Goal: Task Accomplishment & Management: Use online tool/utility

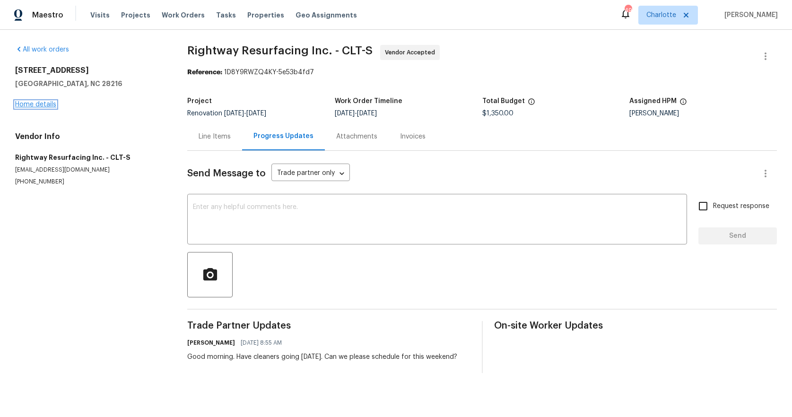
click at [47, 105] on link "Home details" at bounding box center [35, 104] width 41 height 7
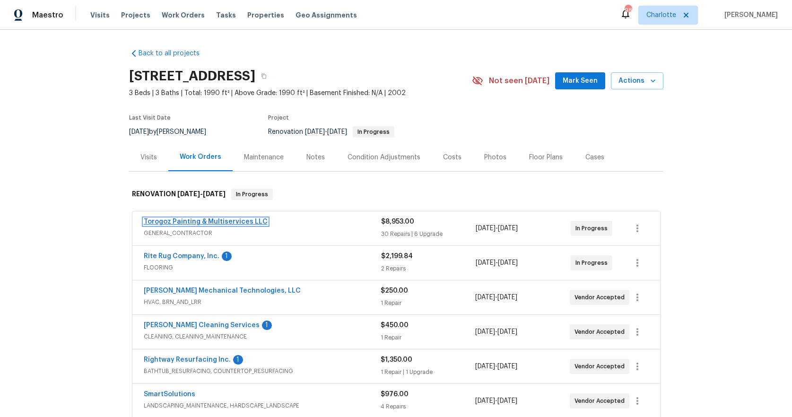
click at [209, 220] on link "Torogoz Painting & Multiservices LLC" at bounding box center [206, 221] width 124 height 7
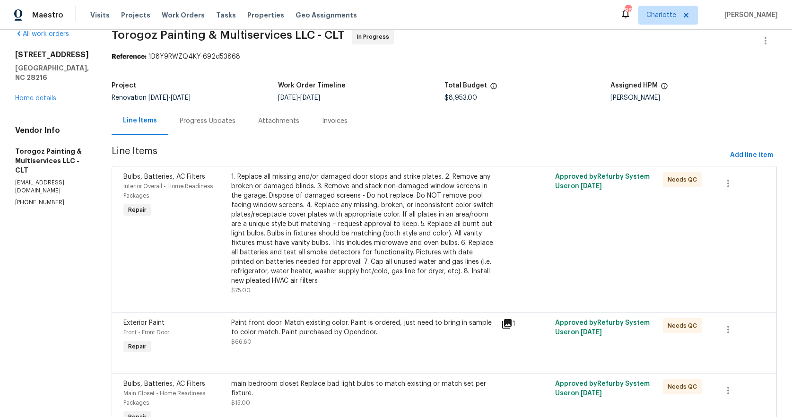
scroll to position [16, 0]
click at [742, 152] on span "Add line item" at bounding box center [751, 155] width 43 height 12
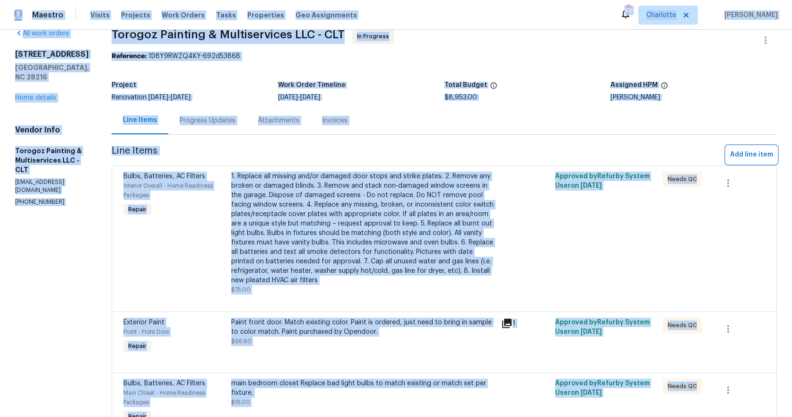
click at [732, 155] on span "Add line item" at bounding box center [751, 155] width 43 height 12
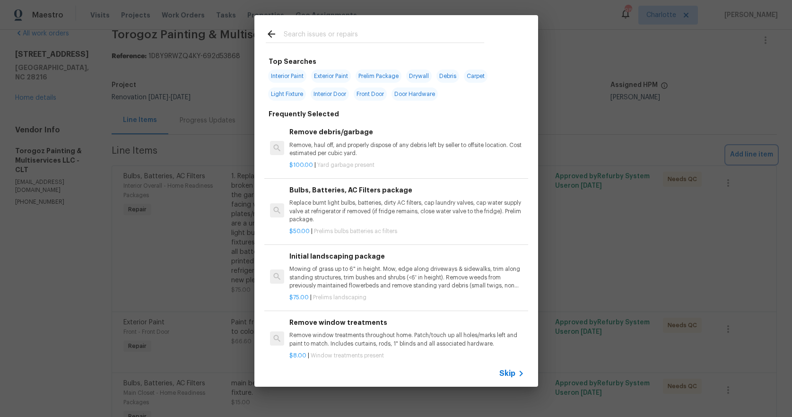
click at [732, 155] on div "Top Searches Interior Paint Exterior Paint Prelim Package Drywall Debris Carpet…" at bounding box center [396, 201] width 792 height 402
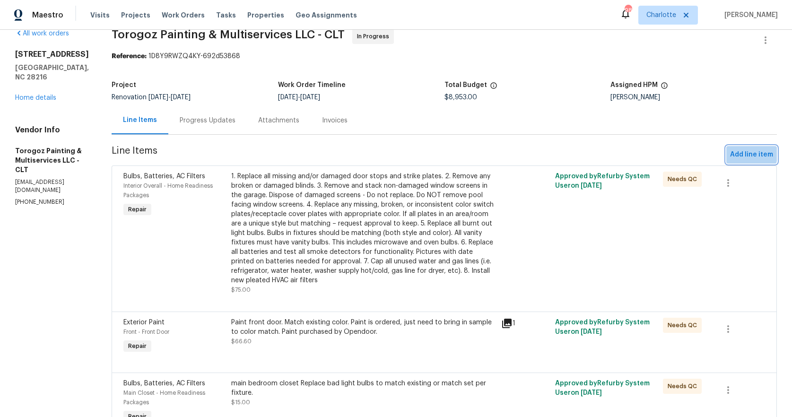
click at [730, 152] on span "Add line item" at bounding box center [751, 155] width 43 height 12
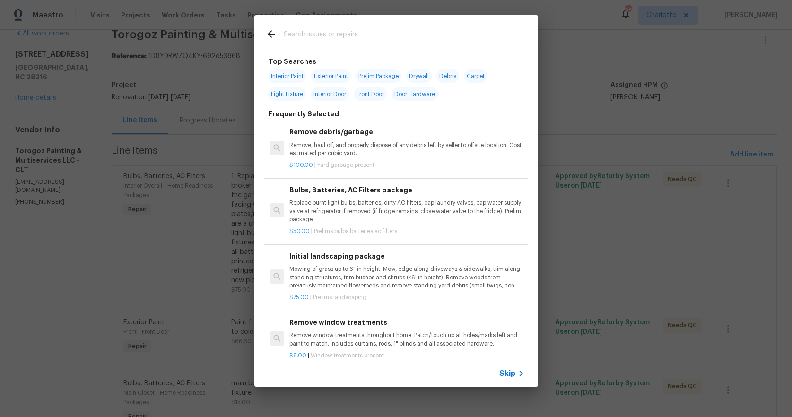
click at [301, 33] on input "text" at bounding box center [384, 35] width 201 height 14
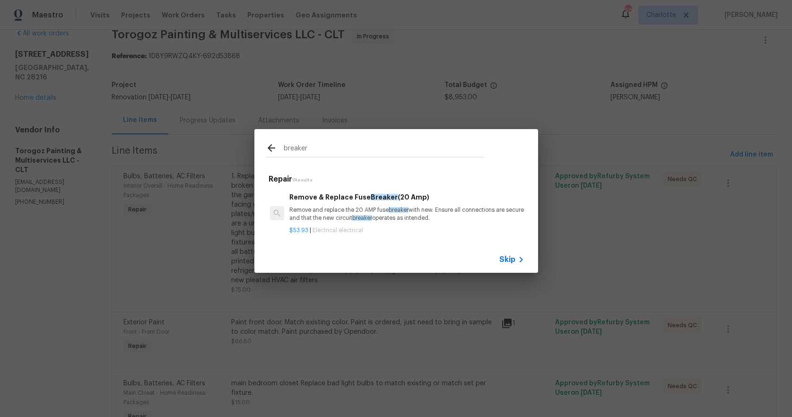
type input "breaker"
click at [350, 210] on p "Remove and replace the 20 AMP fuse breaker with new. Ensure all connections are…" at bounding box center [406, 214] width 235 height 16
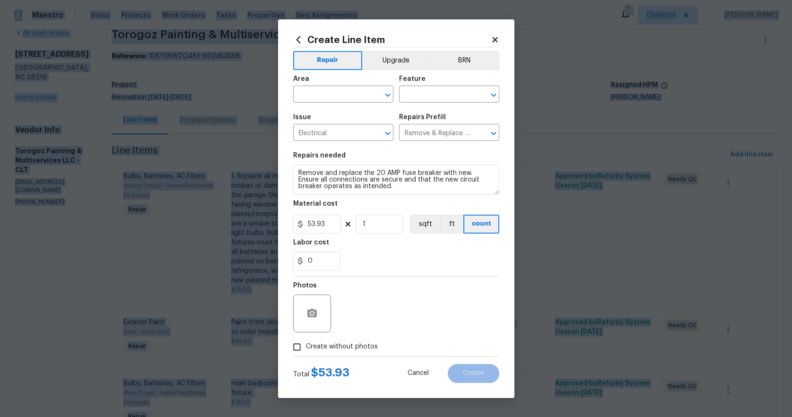
click at [350, 210] on div "Material cost" at bounding box center [396, 207] width 206 height 12
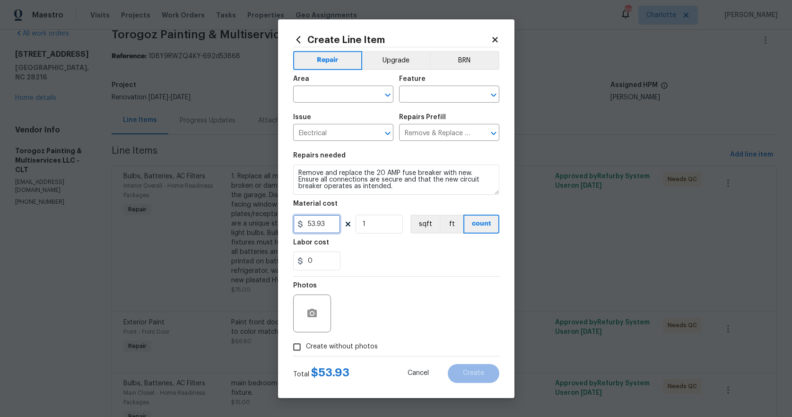
drag, startPoint x: 256, startPoint y: 214, endPoint x: 214, endPoint y: 207, distance: 43.1
click at [214, 207] on div "Create Line Item Repair Upgrade BRN Area ​ Feature ​ Issue Electrical ​ Repairs…" at bounding box center [396, 208] width 792 height 417
type input "275"
click at [367, 344] on span "Create without photos" at bounding box center [342, 347] width 72 height 10
click at [306, 344] on input "Create without photos" at bounding box center [297, 347] width 18 height 18
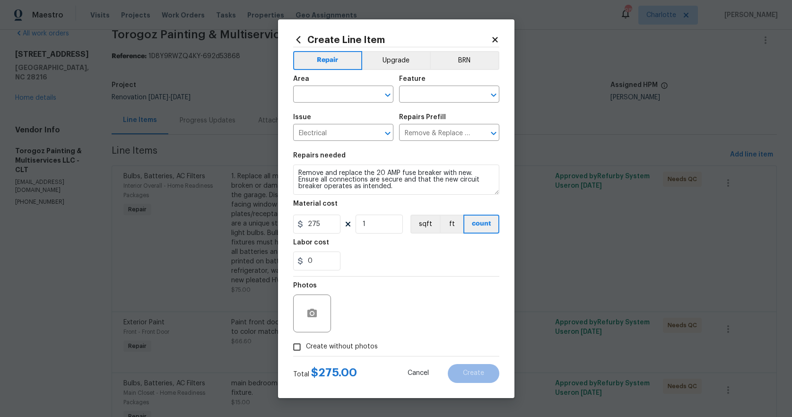
checkbox input "true"
click at [398, 316] on textarea at bounding box center [419, 314] width 161 height 38
type textarea "na"
click at [448, 347] on div "Create without photos" at bounding box center [396, 347] width 206 height 18
click at [338, 94] on input "text" at bounding box center [330, 95] width 74 height 15
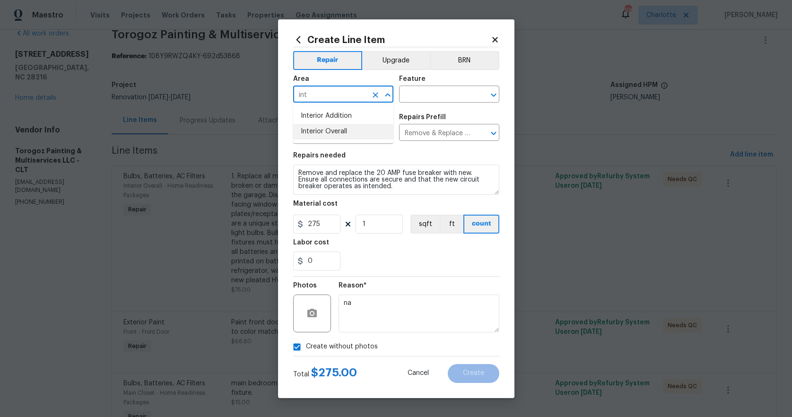
click at [325, 129] on li "Interior Overall" at bounding box center [343, 132] width 100 height 16
type input "Interior Overall"
click at [325, 129] on input "Electrical" at bounding box center [330, 133] width 74 height 15
click at [426, 83] on div "Feature" at bounding box center [449, 82] width 100 height 12
click at [428, 94] on input "text" at bounding box center [436, 95] width 74 height 15
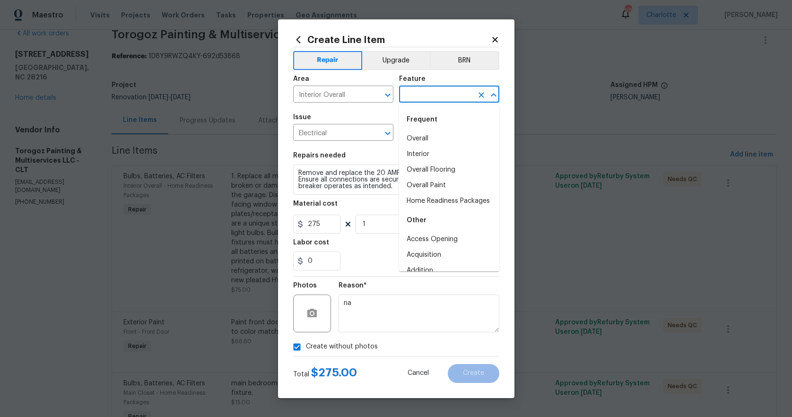
type input "w"
click at [422, 165] on li "Electrical Junction Box" at bounding box center [449, 170] width 100 height 16
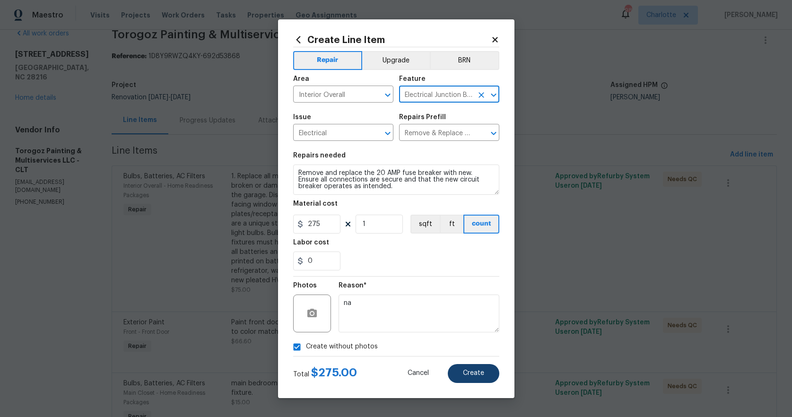
type input "Electrical Junction Box"
click at [474, 374] on span "Create" at bounding box center [473, 373] width 21 height 7
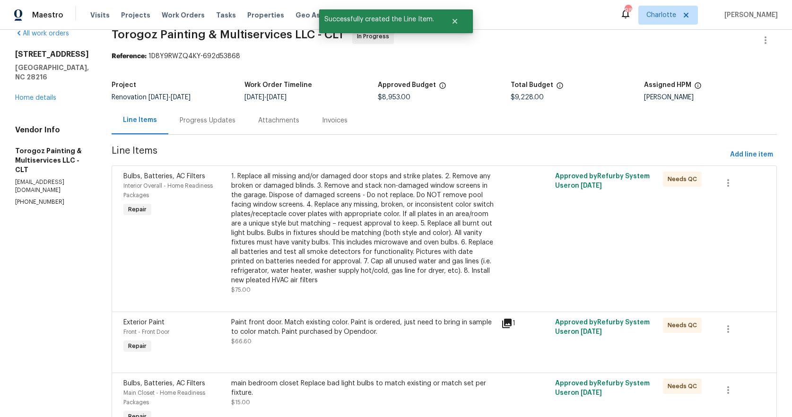
scroll to position [0, 0]
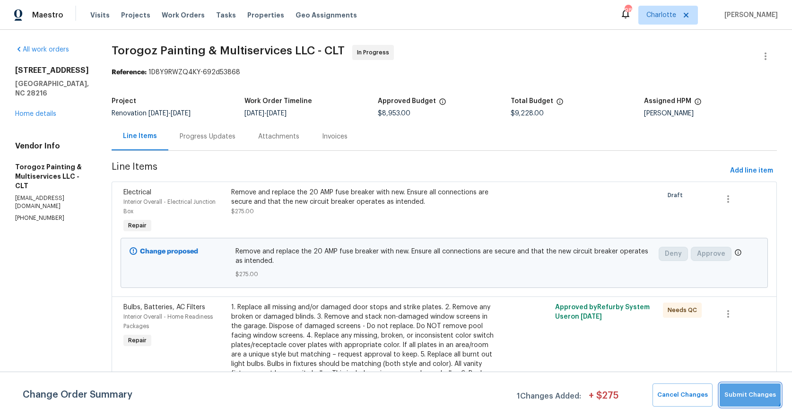
click at [750, 388] on button "Submit Changes" at bounding box center [750, 395] width 61 height 23
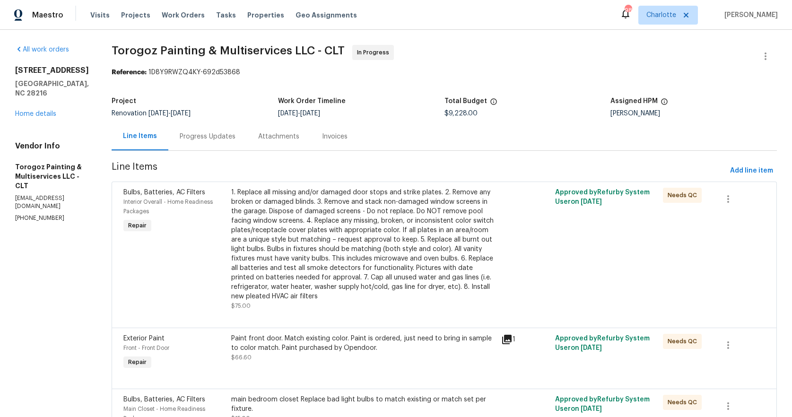
click at [45, 100] on div "5204 Grass Ridge Dr Charlotte, NC 28216 Home details" at bounding box center [52, 92] width 74 height 53
click at [43, 111] on link "Home details" at bounding box center [35, 114] width 41 height 7
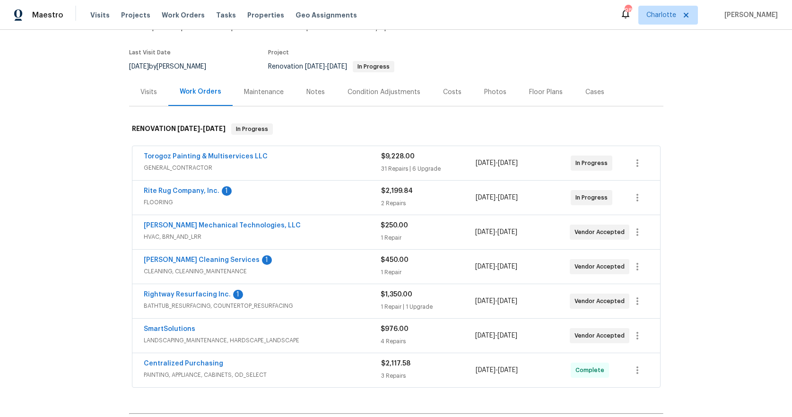
scroll to position [65, 0]
click at [309, 91] on div "Notes" at bounding box center [315, 92] width 18 height 9
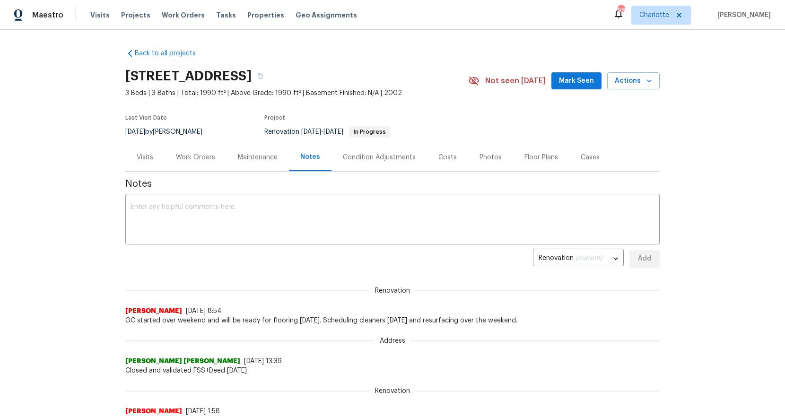
click at [389, 156] on div "Condition Adjustments" at bounding box center [379, 157] width 73 height 9
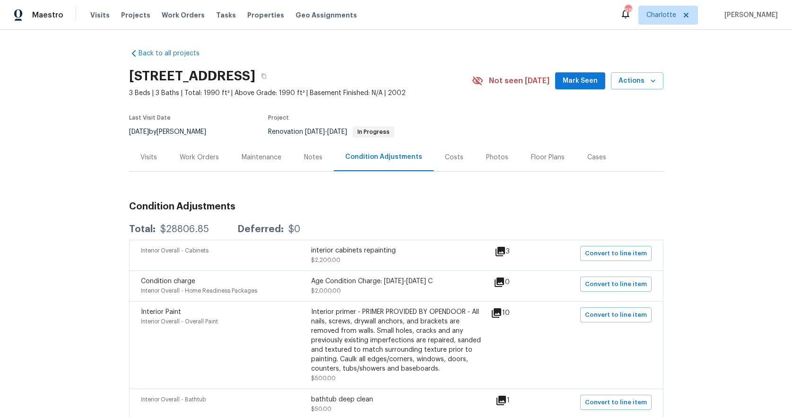
click at [445, 155] on div "Costs" at bounding box center [454, 157] width 18 height 9
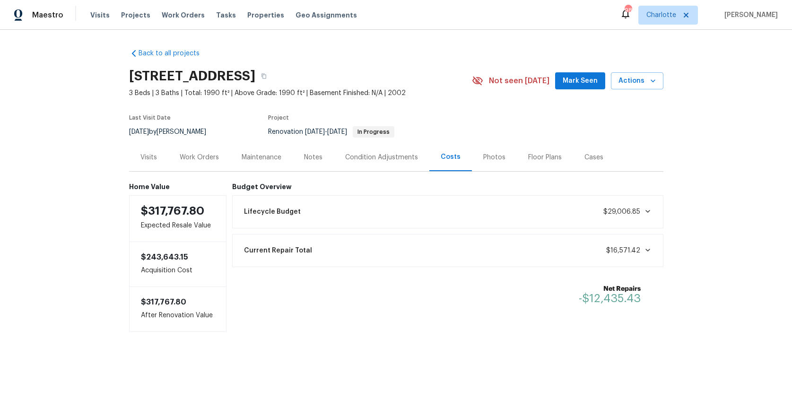
click at [646, 249] on icon at bounding box center [647, 250] width 5 height 3
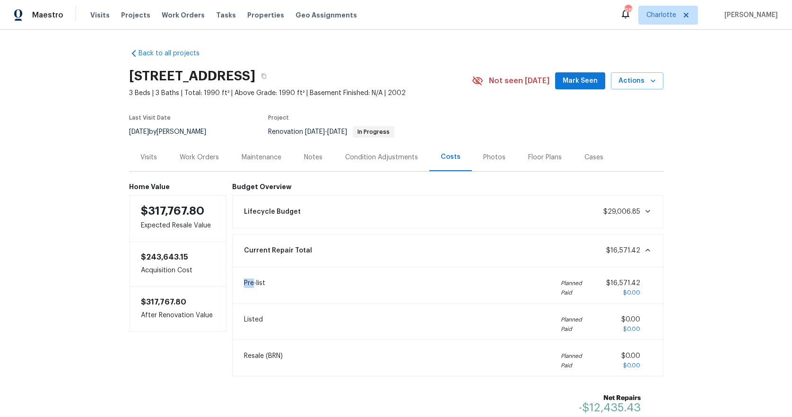
click at [646, 249] on icon at bounding box center [648, 250] width 8 height 8
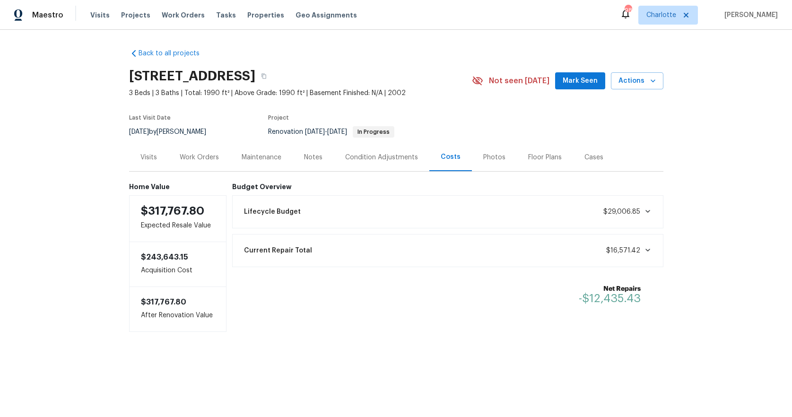
click at [645, 249] on icon at bounding box center [647, 250] width 5 height 3
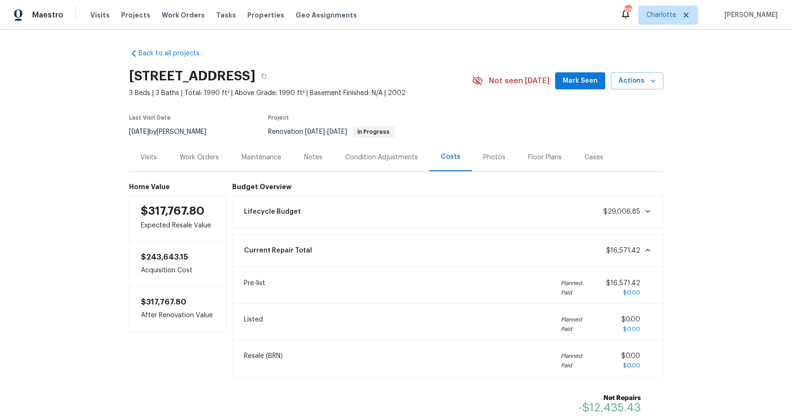
click at [645, 249] on icon at bounding box center [648, 250] width 8 height 8
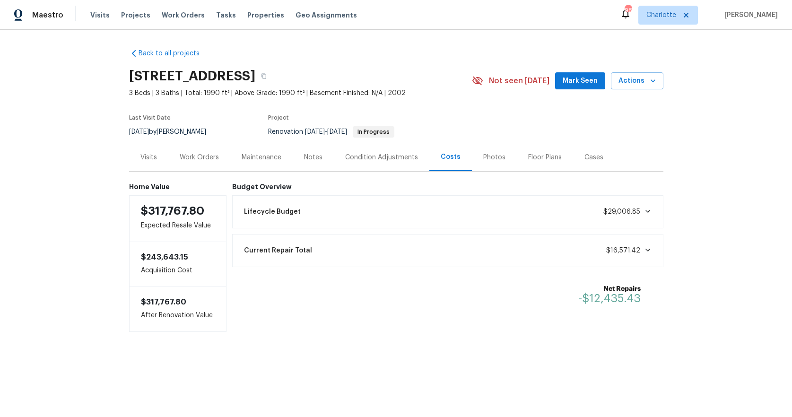
click at [310, 155] on div "Notes" at bounding box center [313, 157] width 18 height 9
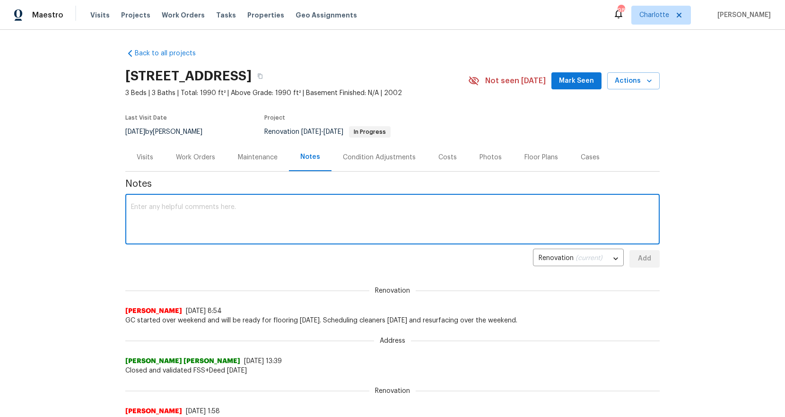
click at [232, 208] on textarea at bounding box center [392, 220] width 523 height 33
type textarea "GC to be completed today. Flooring going in tomorrow, clan Friday, resurface ov…"
click at [646, 263] on span "Add" at bounding box center [644, 259] width 15 height 12
